Goal: Task Accomplishment & Management: Use online tool/utility

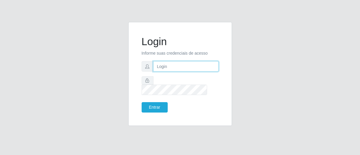
click at [166, 70] on input "text" at bounding box center [186, 66] width 66 height 10
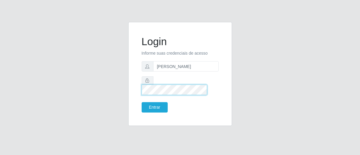
click at [142, 102] on button "Entrar" at bounding box center [155, 107] width 26 height 10
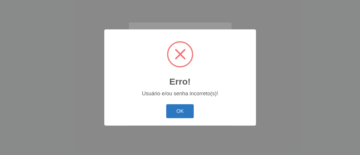
click at [186, 113] on button "OK" at bounding box center [180, 111] width 28 height 14
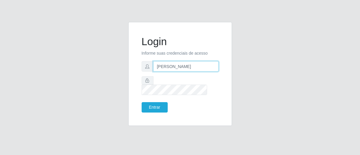
click at [183, 71] on input "[PERSON_NAME]" at bounding box center [186, 66] width 66 height 10
type input "[PERSON_NAME]"
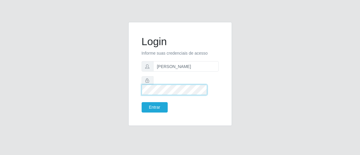
click at [142, 102] on button "Entrar" at bounding box center [155, 107] width 26 height 10
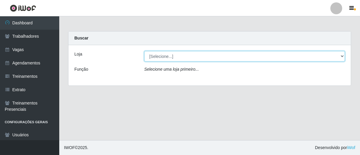
click at [223, 57] on select "[Selecione...] Superbox [GEOGRAPHIC_DATA] - Bessa" at bounding box center [244, 56] width 201 height 10
select select "206"
click at [144, 51] on select "[Selecione...] Superbox [GEOGRAPHIC_DATA] - Bessa" at bounding box center [244, 56] width 201 height 10
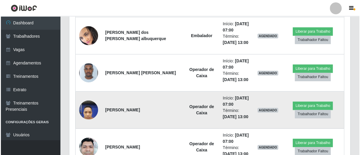
scroll to position [461, 0]
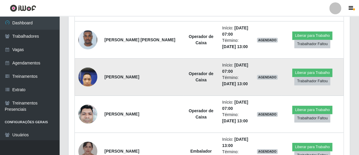
click at [85, 73] on img at bounding box center [87, 76] width 19 height 25
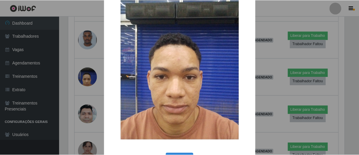
scroll to position [55, 0]
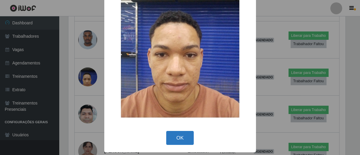
click at [178, 134] on button "OK" at bounding box center [180, 138] width 28 height 14
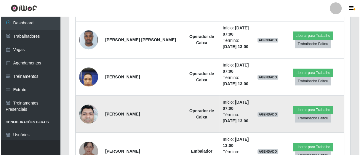
scroll to position [123, 281]
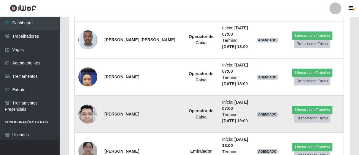
click at [90, 116] on img at bounding box center [87, 113] width 19 height 25
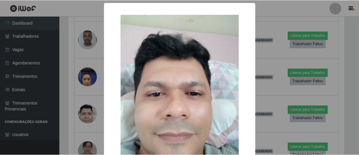
scroll to position [55, 0]
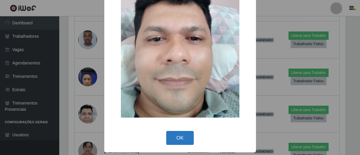
click at [174, 136] on button "OK" at bounding box center [180, 138] width 28 height 14
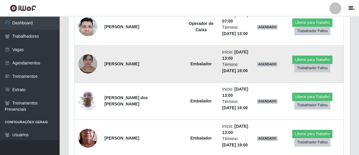
scroll to position [516, 0]
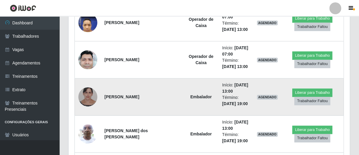
click at [81, 96] on img at bounding box center [87, 97] width 19 height 24
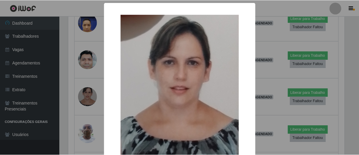
scroll to position [46, 0]
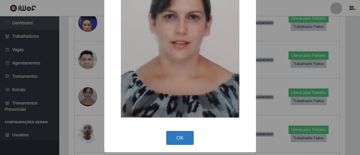
click at [168, 133] on button "OK" at bounding box center [180, 138] width 28 height 14
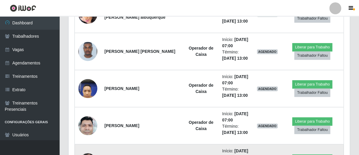
scroll to position [351, 0]
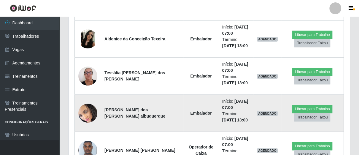
click at [89, 111] on img at bounding box center [87, 113] width 19 height 21
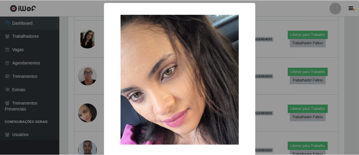
scroll to position [27, 0]
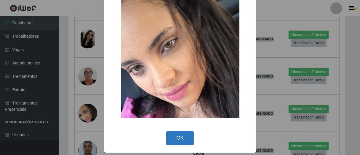
click at [174, 135] on button "OK" at bounding box center [180, 138] width 28 height 14
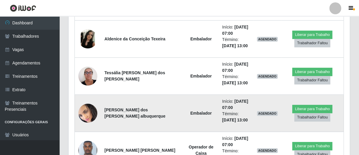
scroll to position [0, 0]
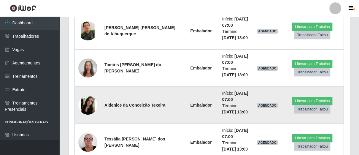
click at [90, 104] on img at bounding box center [87, 105] width 19 height 19
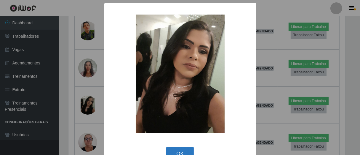
click at [174, 152] on button "OK" at bounding box center [180, 154] width 28 height 14
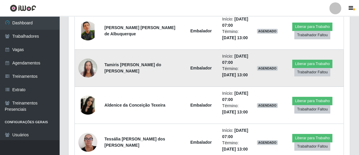
click at [87, 66] on img at bounding box center [87, 67] width 19 height 25
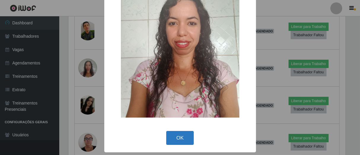
click at [176, 136] on button "OK" at bounding box center [180, 138] width 28 height 14
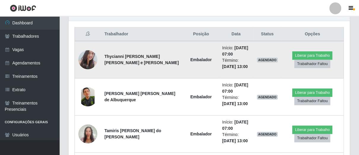
click at [95, 57] on img at bounding box center [87, 60] width 19 height 26
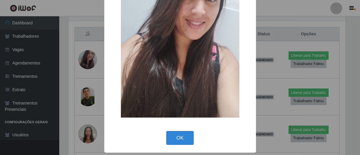
drag, startPoint x: 185, startPoint y: 134, endPoint x: 184, endPoint y: 130, distance: 3.9
click at [185, 134] on button "OK" at bounding box center [180, 138] width 28 height 14
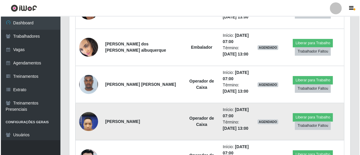
scroll to position [450, 0]
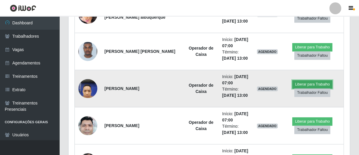
click at [298, 83] on button "Liberar para Trabalho" at bounding box center [312, 84] width 40 height 8
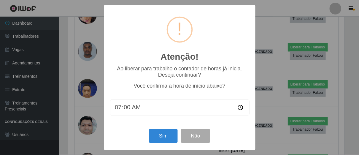
scroll to position [123, 278]
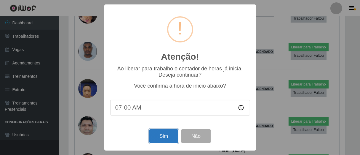
click at [166, 135] on button "Sim" at bounding box center [163, 136] width 29 height 14
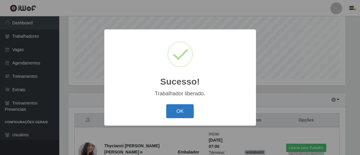
click at [184, 110] on button "OK" at bounding box center [180, 111] width 28 height 14
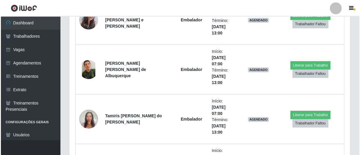
scroll to position [331, 0]
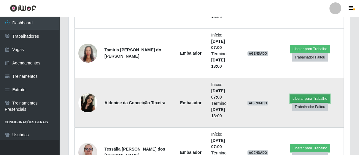
click at [294, 97] on button "Liberar para Trabalho" at bounding box center [310, 98] width 40 height 8
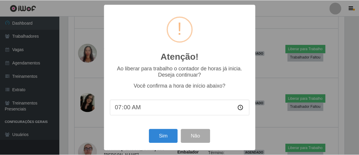
scroll to position [123, 278]
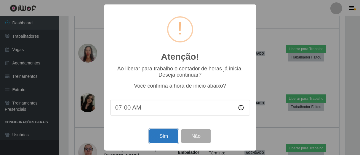
click at [174, 137] on button "Sim" at bounding box center [163, 136] width 29 height 14
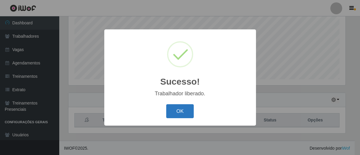
click at [188, 114] on button "OK" at bounding box center [180, 111] width 28 height 14
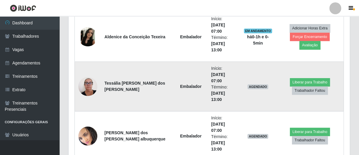
scroll to position [429, 0]
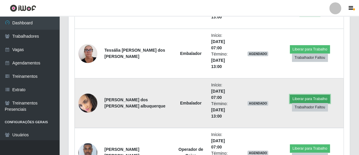
click at [302, 98] on button "Liberar para Trabalho" at bounding box center [310, 99] width 40 height 8
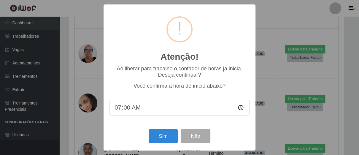
scroll to position [123, 278]
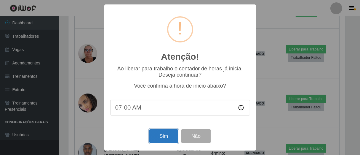
click at [160, 137] on button "Sim" at bounding box center [163, 136] width 29 height 14
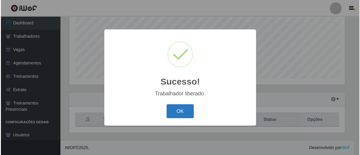
scroll to position [133, 0]
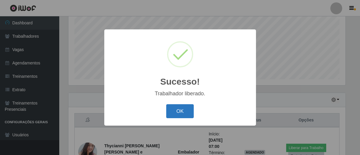
click at [182, 111] on button "OK" at bounding box center [180, 111] width 28 height 14
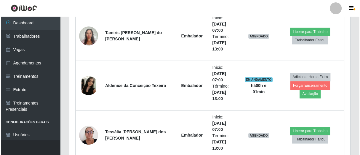
scroll to position [381, 0]
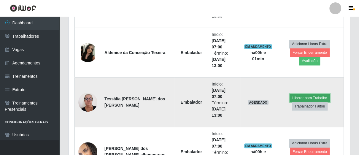
click at [297, 94] on button "Liberar para Trabalho" at bounding box center [309, 98] width 40 height 8
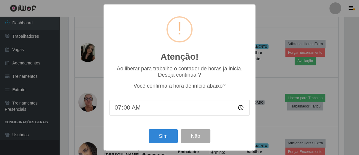
scroll to position [123, 278]
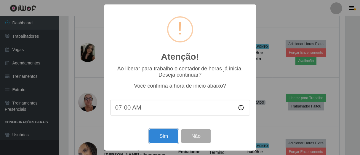
drag, startPoint x: 166, startPoint y: 139, endPoint x: 168, endPoint y: 111, distance: 27.9
click at [166, 139] on button "Sim" at bounding box center [163, 136] width 29 height 14
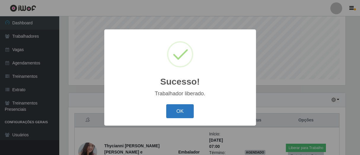
click at [180, 109] on button "OK" at bounding box center [180, 111] width 28 height 14
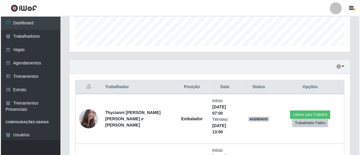
scroll to position [199, 0]
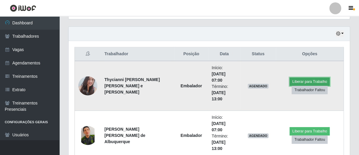
click at [304, 82] on button "Liberar para Trabalho" at bounding box center [309, 81] width 40 height 8
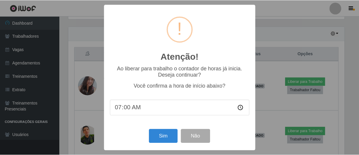
scroll to position [123, 278]
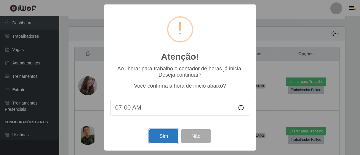
click at [159, 136] on button "Sim" at bounding box center [163, 136] width 29 height 14
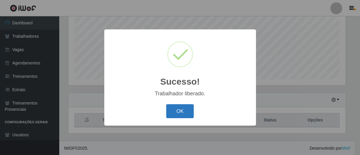
click at [175, 116] on button "OK" at bounding box center [180, 111] width 28 height 14
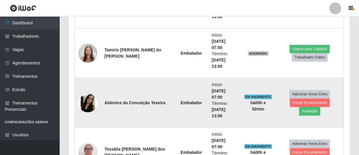
scroll to position [232, 0]
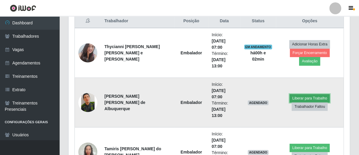
click at [302, 97] on button "Liberar para Trabalho" at bounding box center [309, 98] width 40 height 8
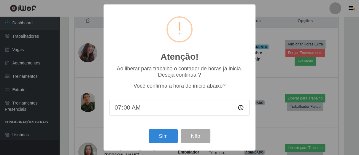
scroll to position [123, 278]
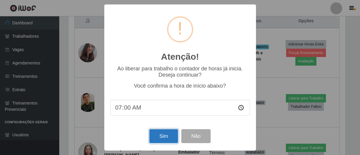
click at [168, 137] on button "Sim" at bounding box center [163, 136] width 29 height 14
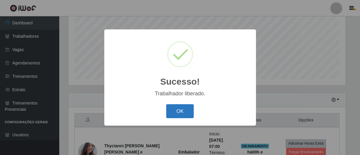
click at [179, 118] on button "OK" at bounding box center [180, 111] width 28 height 14
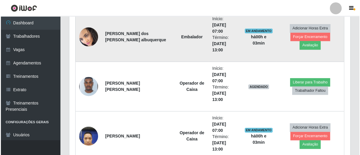
scroll to position [561, 0]
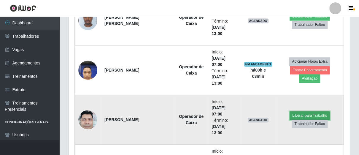
click at [301, 114] on button "Liberar para Trabalho" at bounding box center [309, 115] width 40 height 8
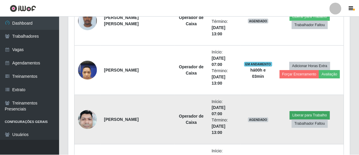
scroll to position [123, 278]
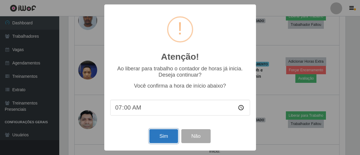
click at [169, 139] on button "Sim" at bounding box center [163, 136] width 29 height 14
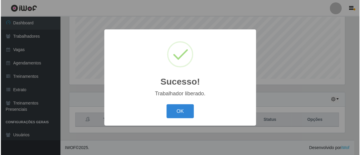
scroll to position [133, 0]
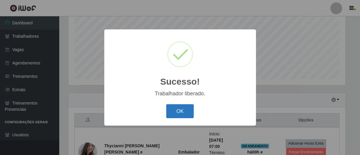
click at [187, 111] on button "OK" at bounding box center [180, 111] width 28 height 14
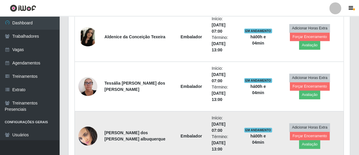
scroll to position [463, 0]
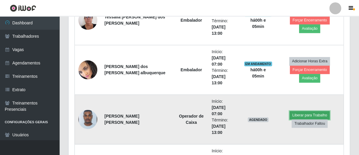
click at [302, 114] on button "Liberar para Trabalho" at bounding box center [309, 115] width 40 height 8
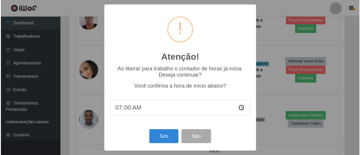
scroll to position [123, 278]
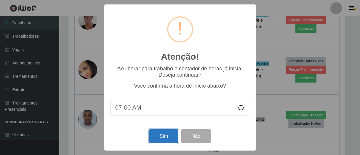
click at [163, 135] on button "Sim" at bounding box center [163, 136] width 29 height 14
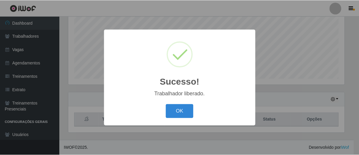
scroll to position [296482, 296328]
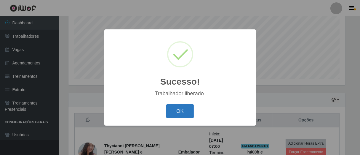
click at [178, 107] on button "OK" at bounding box center [180, 111] width 28 height 14
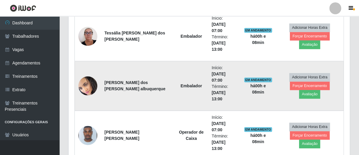
scroll to position [381, 0]
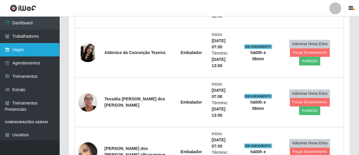
click at [46, 49] on link "Vagas" at bounding box center [29, 49] width 59 height 13
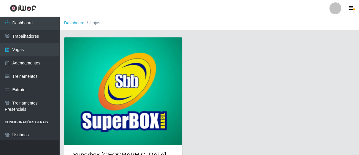
scroll to position [31, 0]
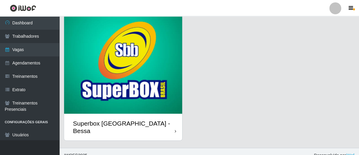
click at [172, 118] on div "Superbox [GEOGRAPHIC_DATA] - Bessa" at bounding box center [123, 127] width 118 height 27
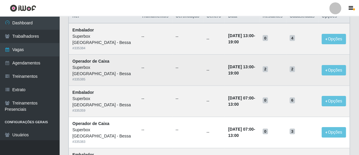
scroll to position [33, 0]
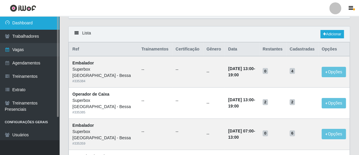
click at [39, 23] on link "Dashboard" at bounding box center [29, 22] width 59 height 13
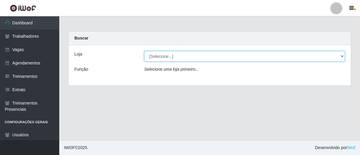
click at [168, 56] on select "[Selecione...] Superbox [GEOGRAPHIC_DATA] - Bessa" at bounding box center [244, 56] width 201 height 10
select select "206"
click at [144, 51] on select "[Selecione...] Superbox [GEOGRAPHIC_DATA] - Bessa" at bounding box center [244, 56] width 201 height 10
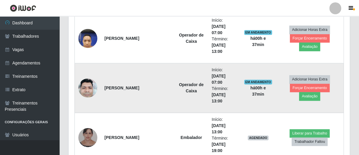
scroll to position [626, 0]
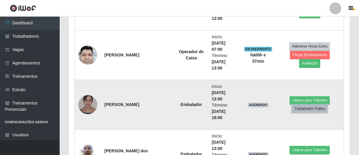
click at [308, 106] on button "Trabalhador Faltou" at bounding box center [310, 108] width 36 height 8
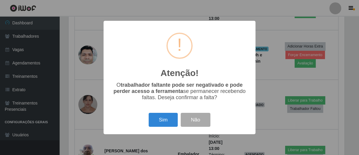
scroll to position [123, 278]
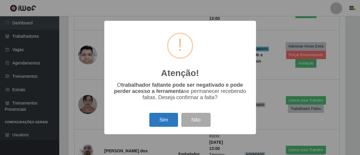
click at [161, 119] on button "Sim" at bounding box center [163, 120] width 29 height 14
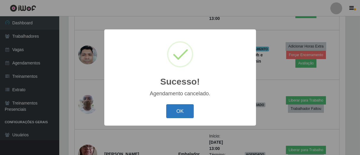
click at [179, 113] on button "OK" at bounding box center [180, 111] width 28 height 14
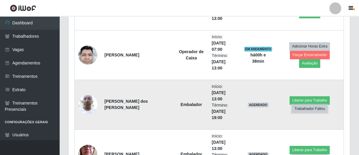
scroll to position [123, 281]
